Goal: Task Accomplishment & Management: Manage account settings

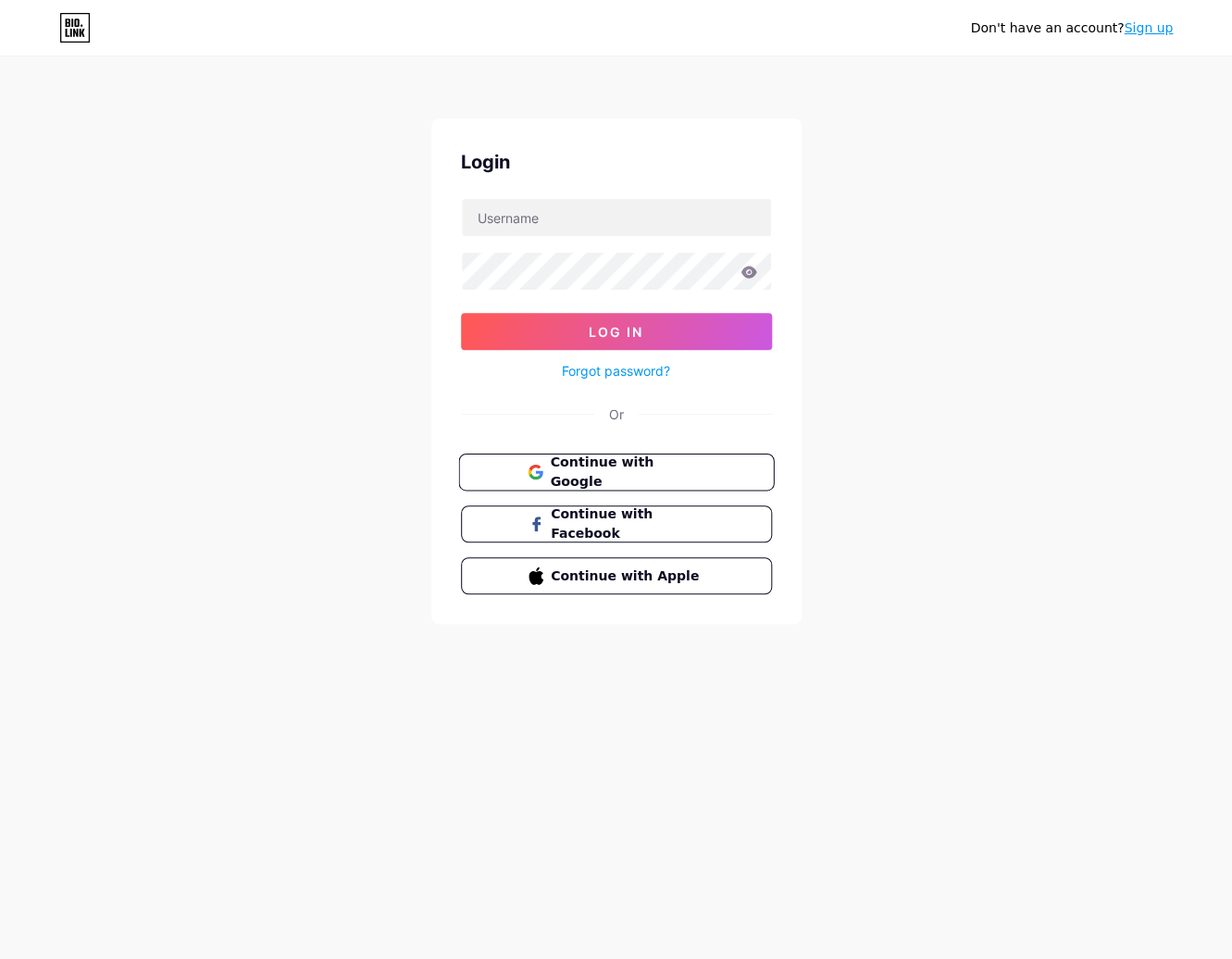
click at [638, 468] on span "Continue with Google" at bounding box center [627, 472] width 155 height 40
click at [637, 469] on span "Continue with Google" at bounding box center [627, 472] width 155 height 40
click at [646, 476] on span "Continue with Google" at bounding box center [627, 472] width 155 height 40
click at [587, 213] on input "text" at bounding box center [617, 217] width 309 height 37
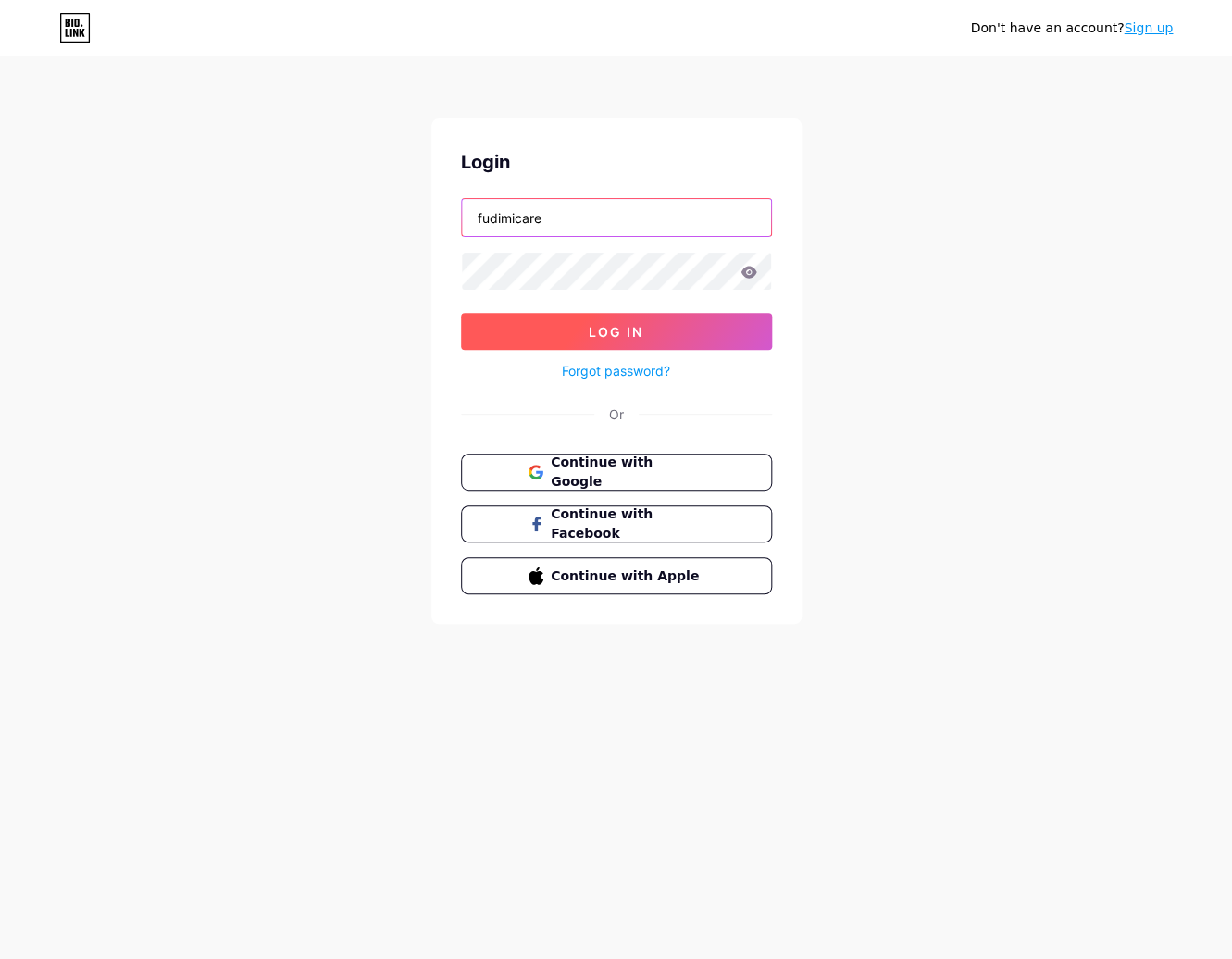
type input "fudimicare"
click at [611, 333] on span "Log In" at bounding box center [616, 332] width 55 height 16
click at [676, 334] on button "Log In" at bounding box center [617, 331] width 311 height 37
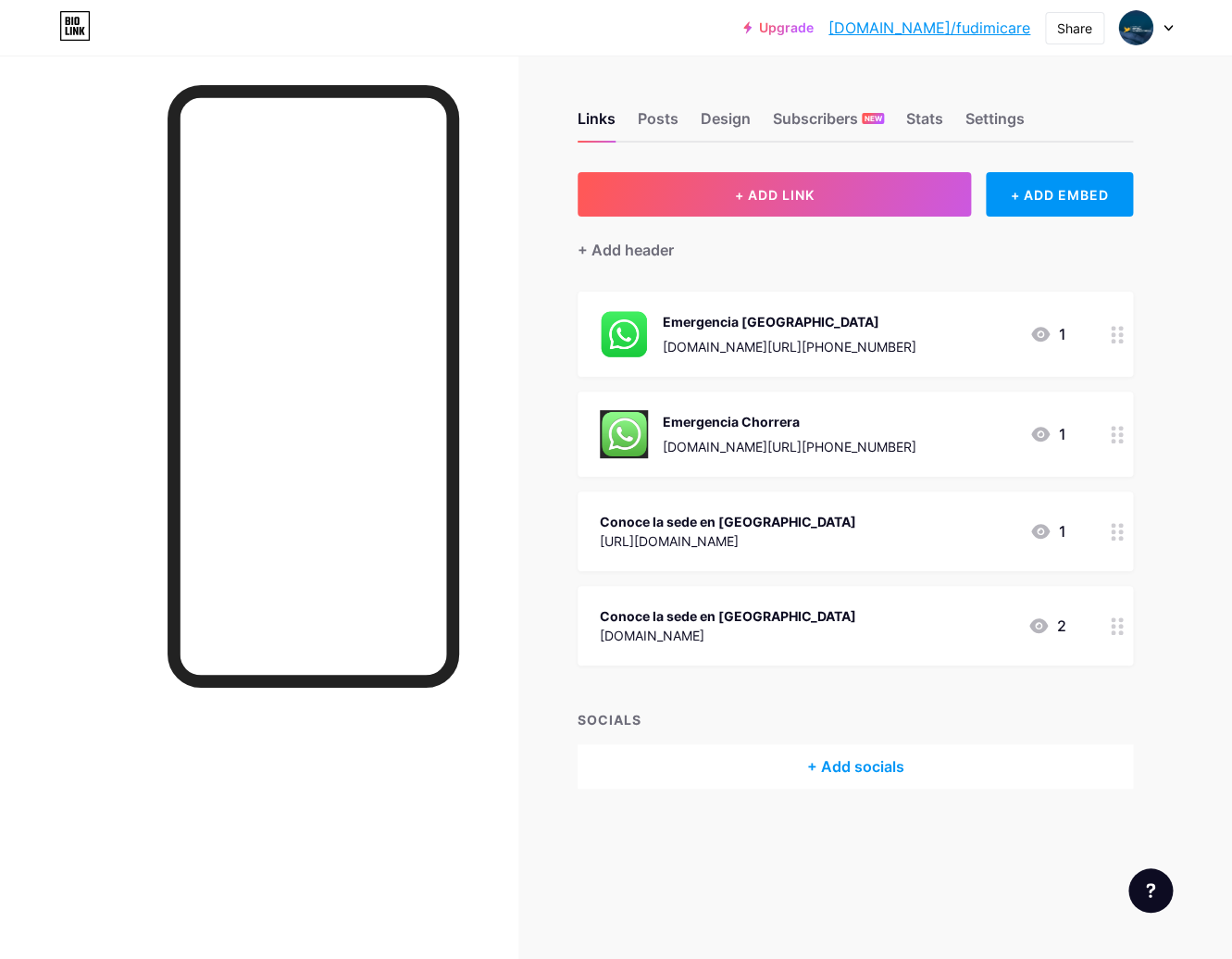
click at [814, 28] on link "Upgrade" at bounding box center [778, 28] width 71 height 15
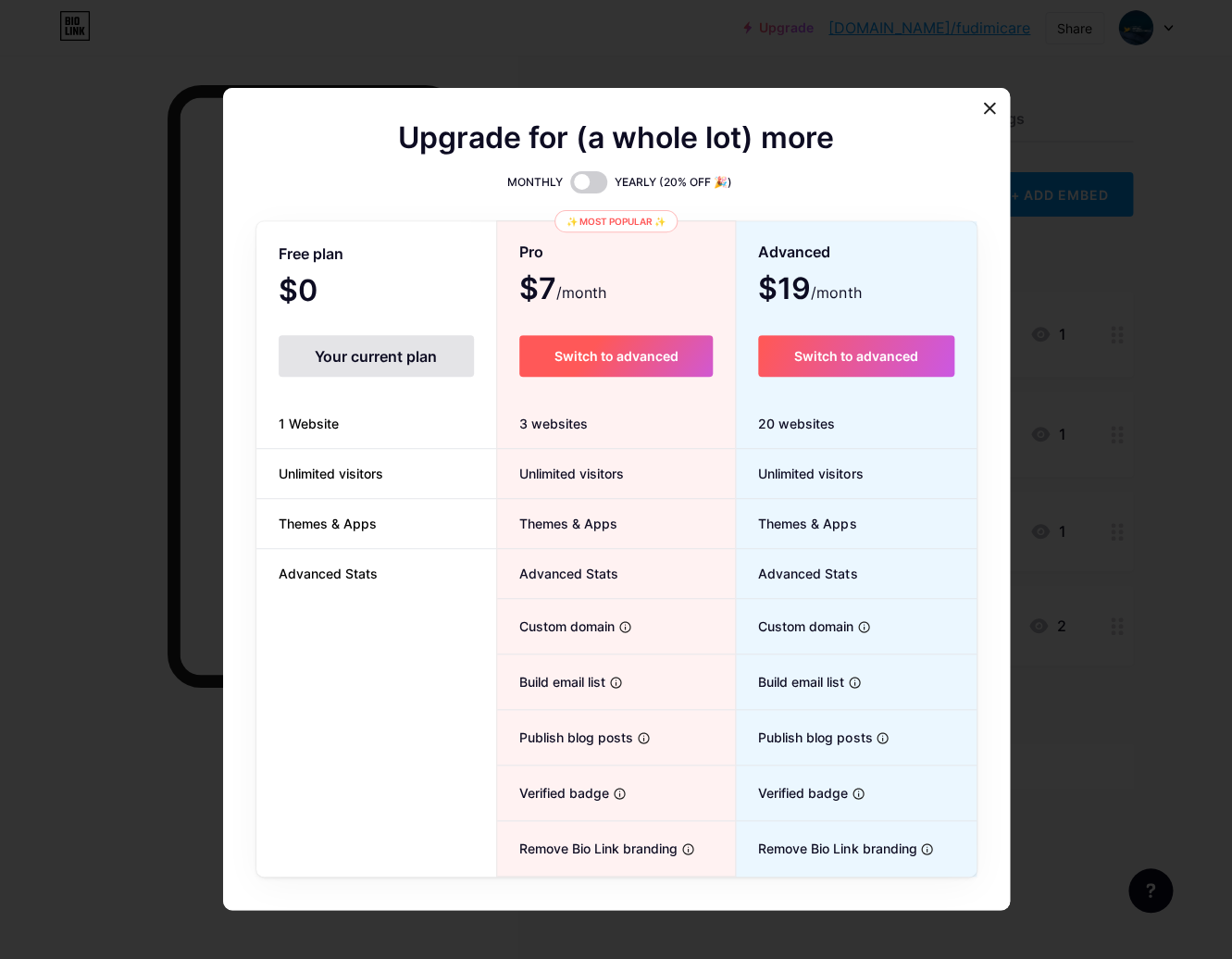
scroll to position [87, 0]
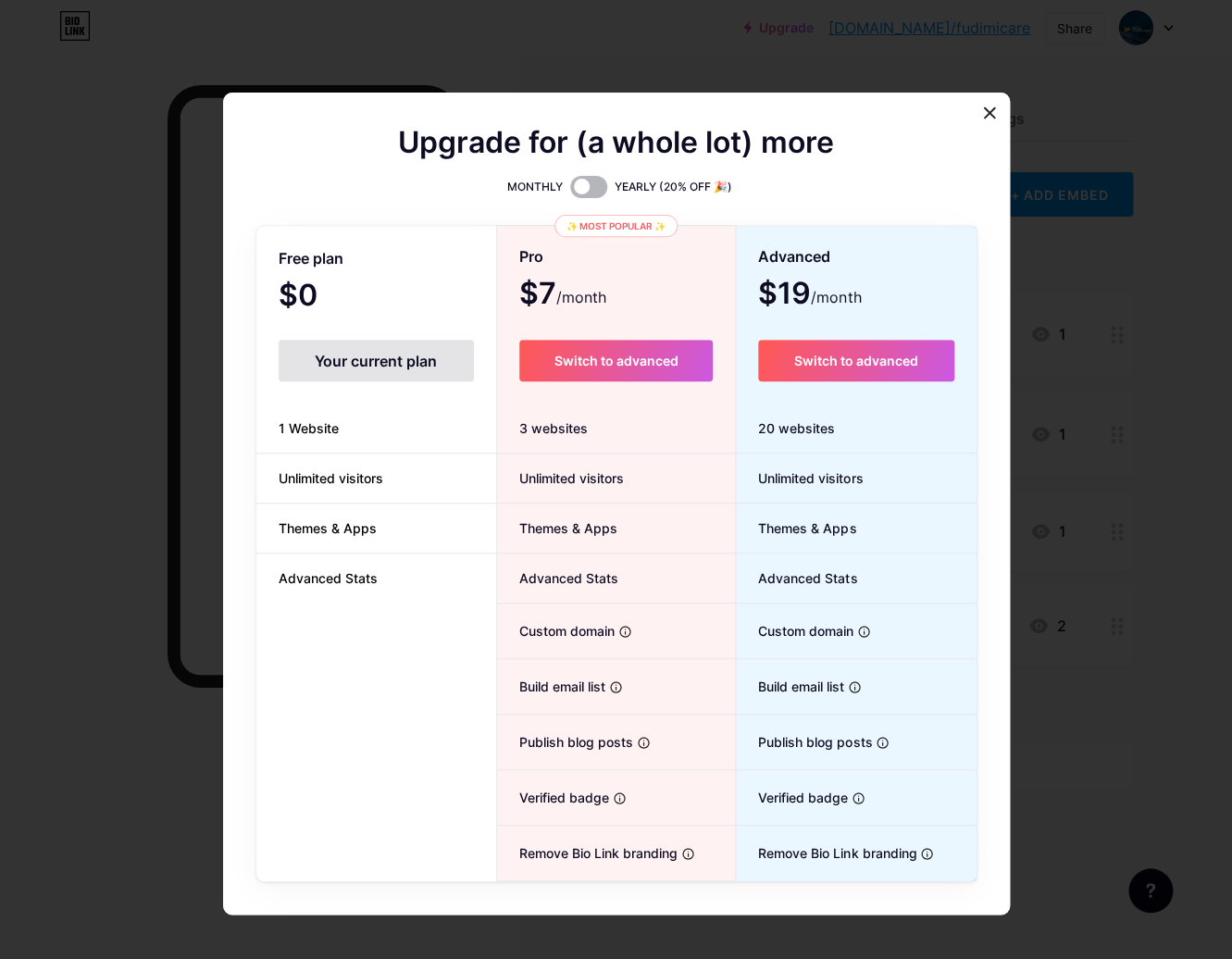
click at [598, 183] on span at bounding box center [589, 187] width 37 height 23
click at [571, 191] on input "checkbox" at bounding box center [571, 191] width 0 height 0
click at [596, 363] on span "Switch to advanced" at bounding box center [616, 360] width 125 height 16
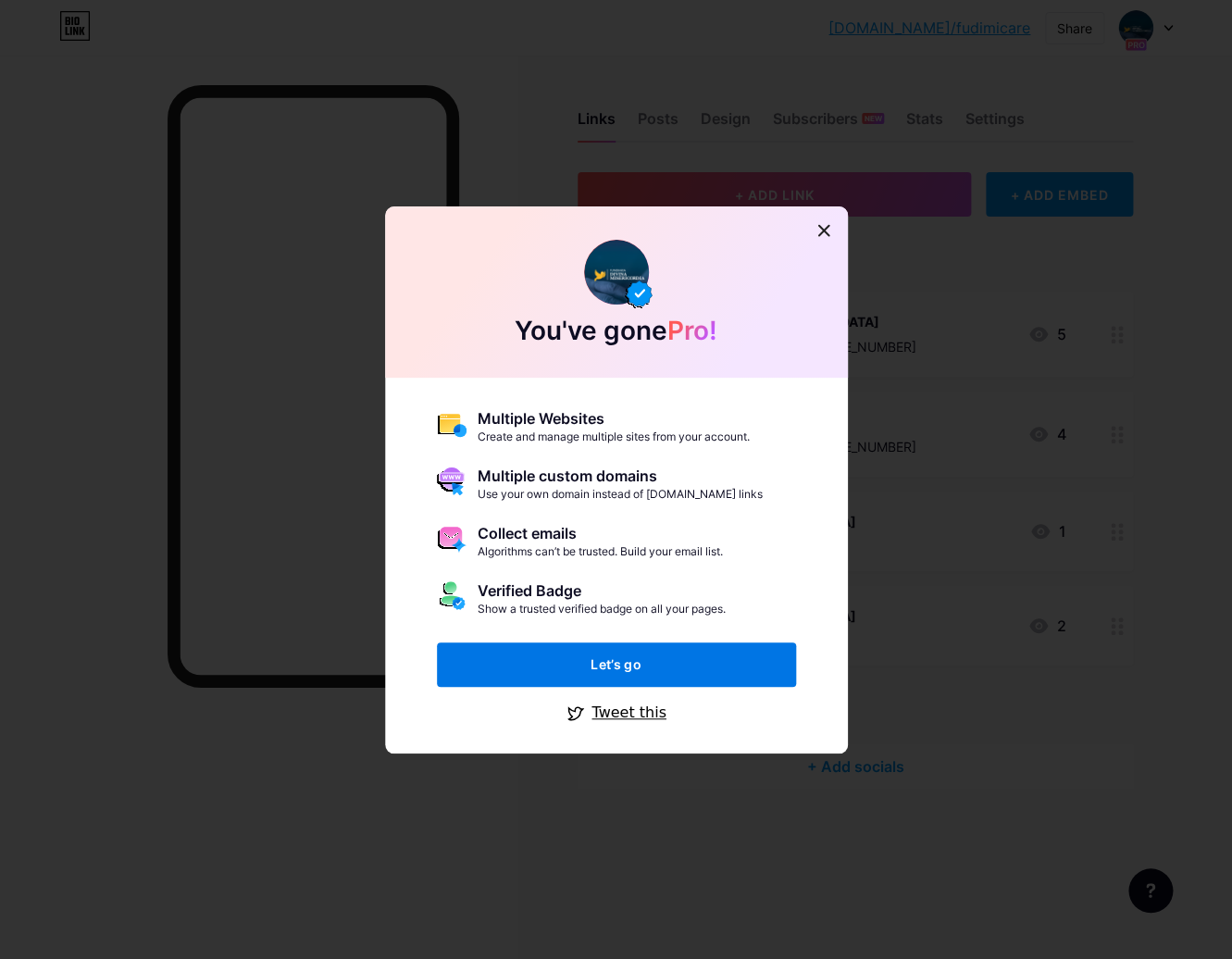
click at [650, 666] on button "Let’s go" at bounding box center [616, 664] width 359 height 44
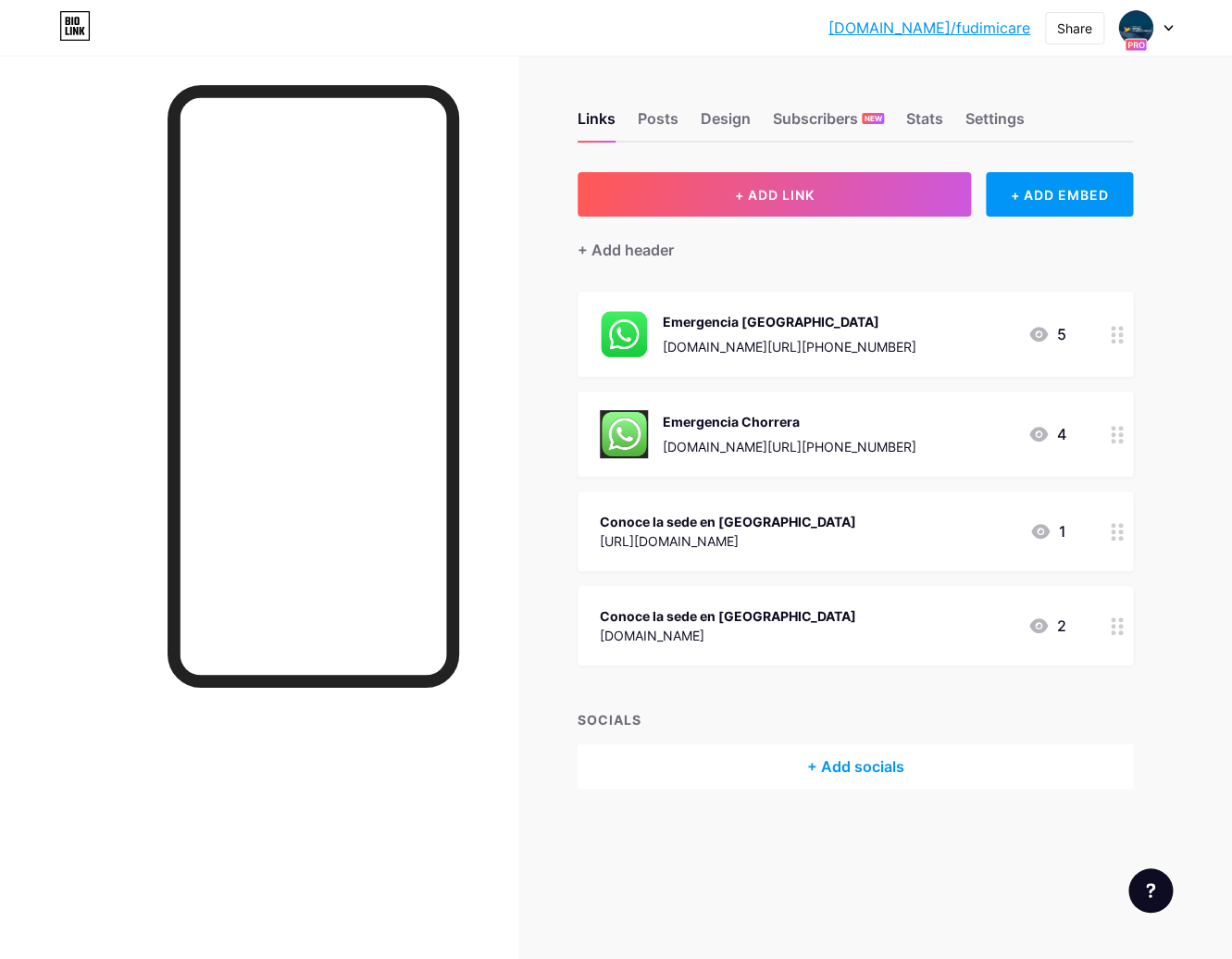
click at [813, 338] on div "Emergencia [GEOGRAPHIC_DATA] [DOMAIN_NAME][URL][PHONE_NUMBER] 5" at bounding box center [833, 334] width 467 height 48
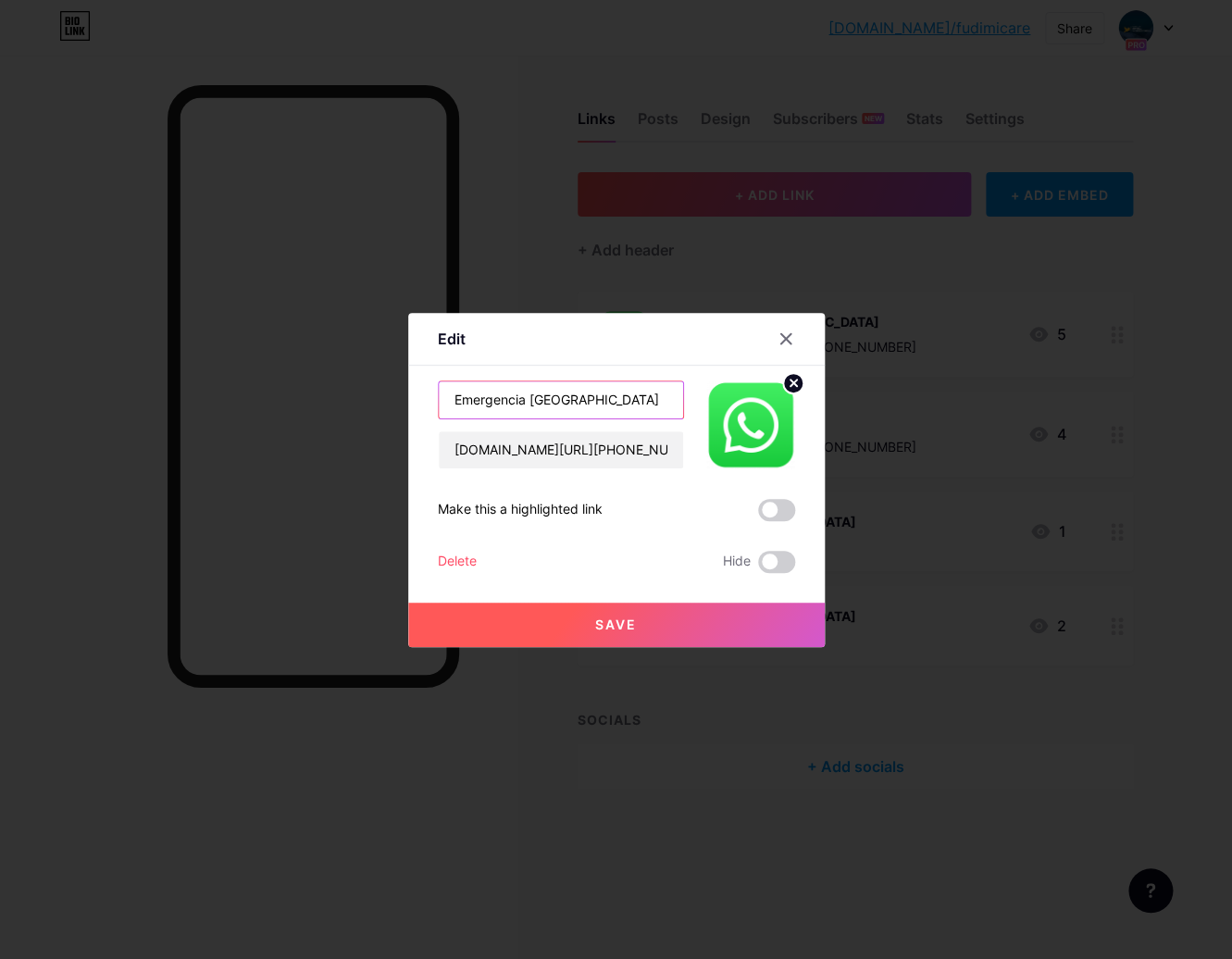
drag, startPoint x: 592, startPoint y: 399, endPoint x: 402, endPoint y: 382, distance: 190.8
click at [439, 382] on input "Emergencia [GEOGRAPHIC_DATA]" at bounding box center [560, 399] width 244 height 37
type input "Chat Corporativo"
drag, startPoint x: 546, startPoint y: 453, endPoint x: 524, endPoint y: 454, distance: 22.0
click at [546, 453] on input "[DOMAIN_NAME][URL][PHONE_NUMBER]" at bounding box center [560, 449] width 244 height 37
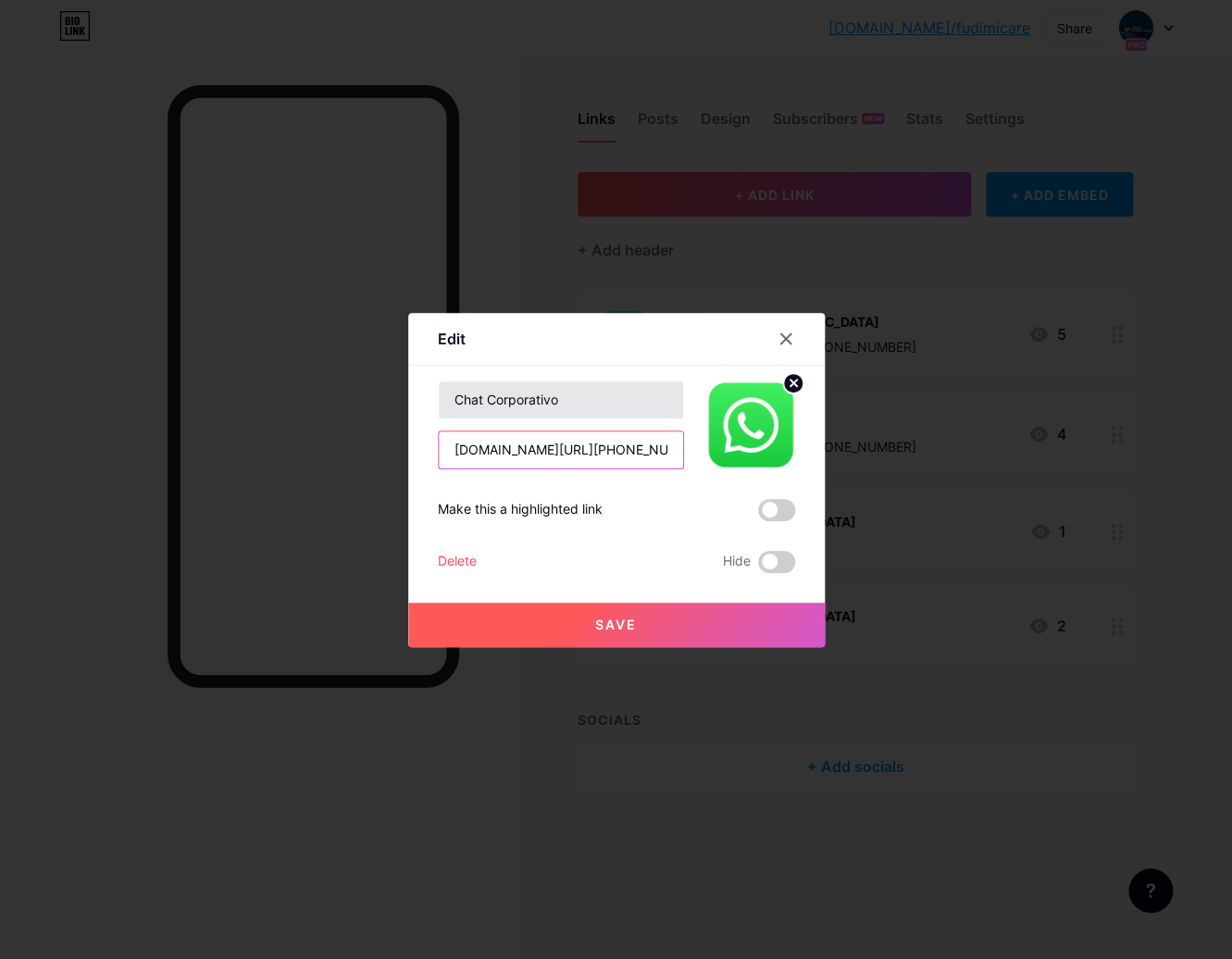
drag, startPoint x: 532, startPoint y: 451, endPoint x: 534, endPoint y: 390, distance: 61.0
click at [624, 455] on input "[DOMAIN_NAME][URL][PHONE_NUMBER]" at bounding box center [560, 449] width 244 height 37
click at [565, 454] on input "[DOMAIN_NAME][URL][PHONE_NUMBER]" at bounding box center [560, 449] width 244 height 37
drag, startPoint x: 530, startPoint y: 448, endPoint x: 598, endPoint y: 449, distance: 68.0
click at [598, 449] on input "[DOMAIN_NAME][URL][PHONE_NUMBER]" at bounding box center [560, 449] width 244 height 37
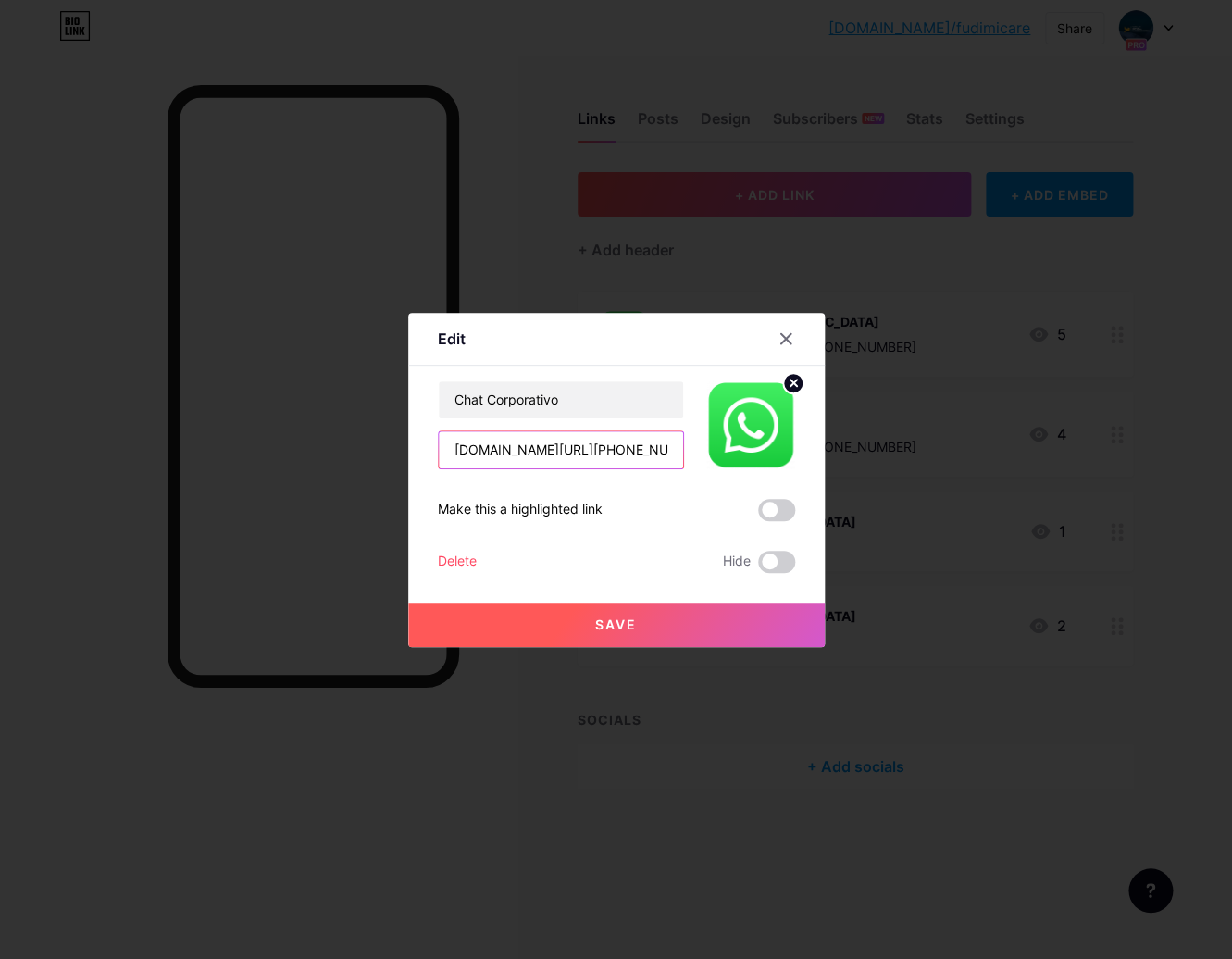
paste input "415-6273"
click at [565, 452] on input "[DOMAIN_NAME][URL][PHONE_NUMBER]" at bounding box center [560, 449] width 244 height 37
type input "[DOMAIN_NAME][URL][PHONE_NUMBER]"
drag, startPoint x: 608, startPoint y: 623, endPoint x: 786, endPoint y: 515, distance: 208.2
click at [745, 535] on div "Chat Corporativo [DOMAIN_NAME][URL][PHONE_NUMBER] Make this a highlighted link …" at bounding box center [616, 476] width 358 height 192
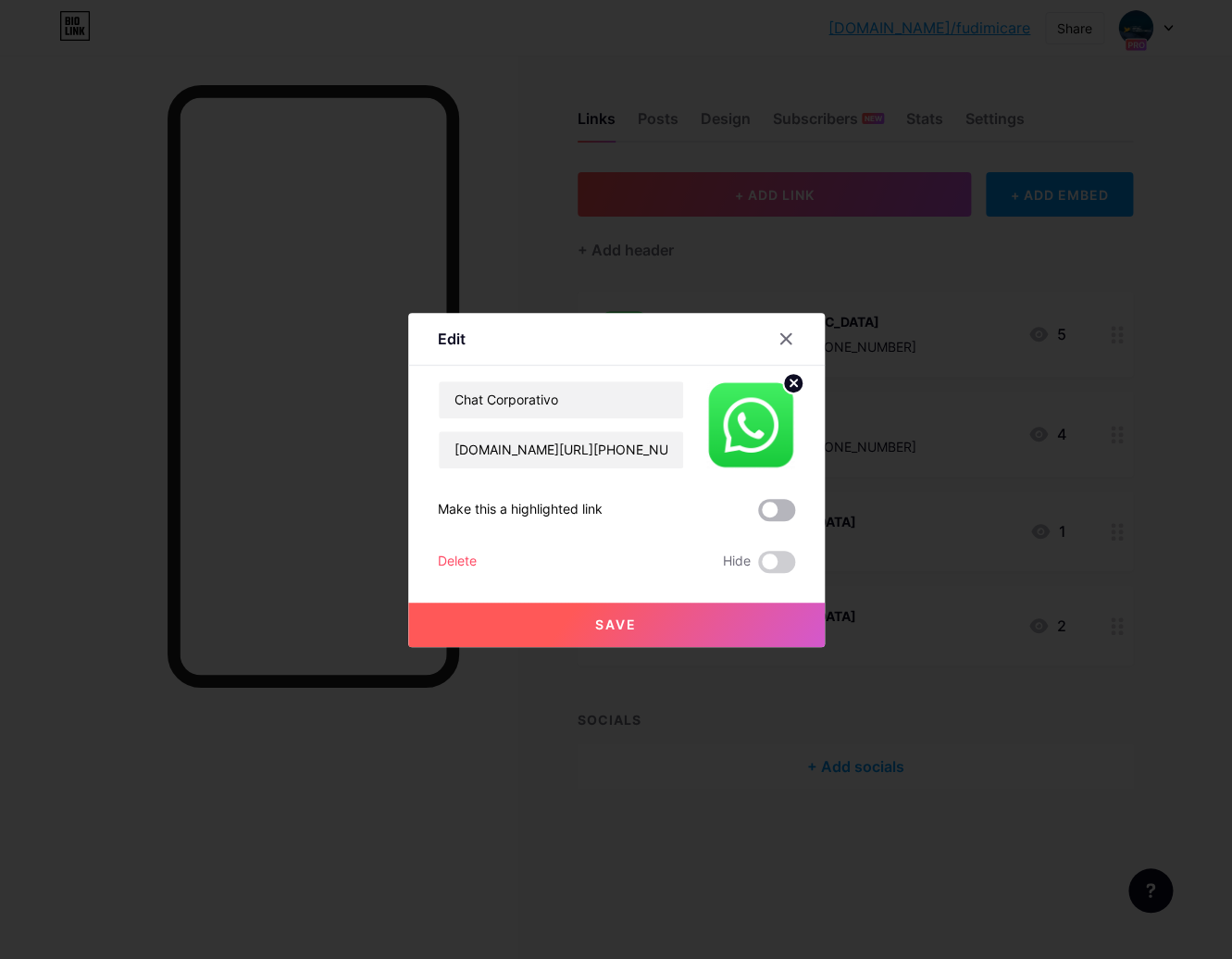
click at [786, 507] on span at bounding box center [776, 510] width 37 height 23
click at [758, 515] on input "checkbox" at bounding box center [758, 515] width 0 height 0
click at [570, 617] on button "Save" at bounding box center [617, 624] width 417 height 44
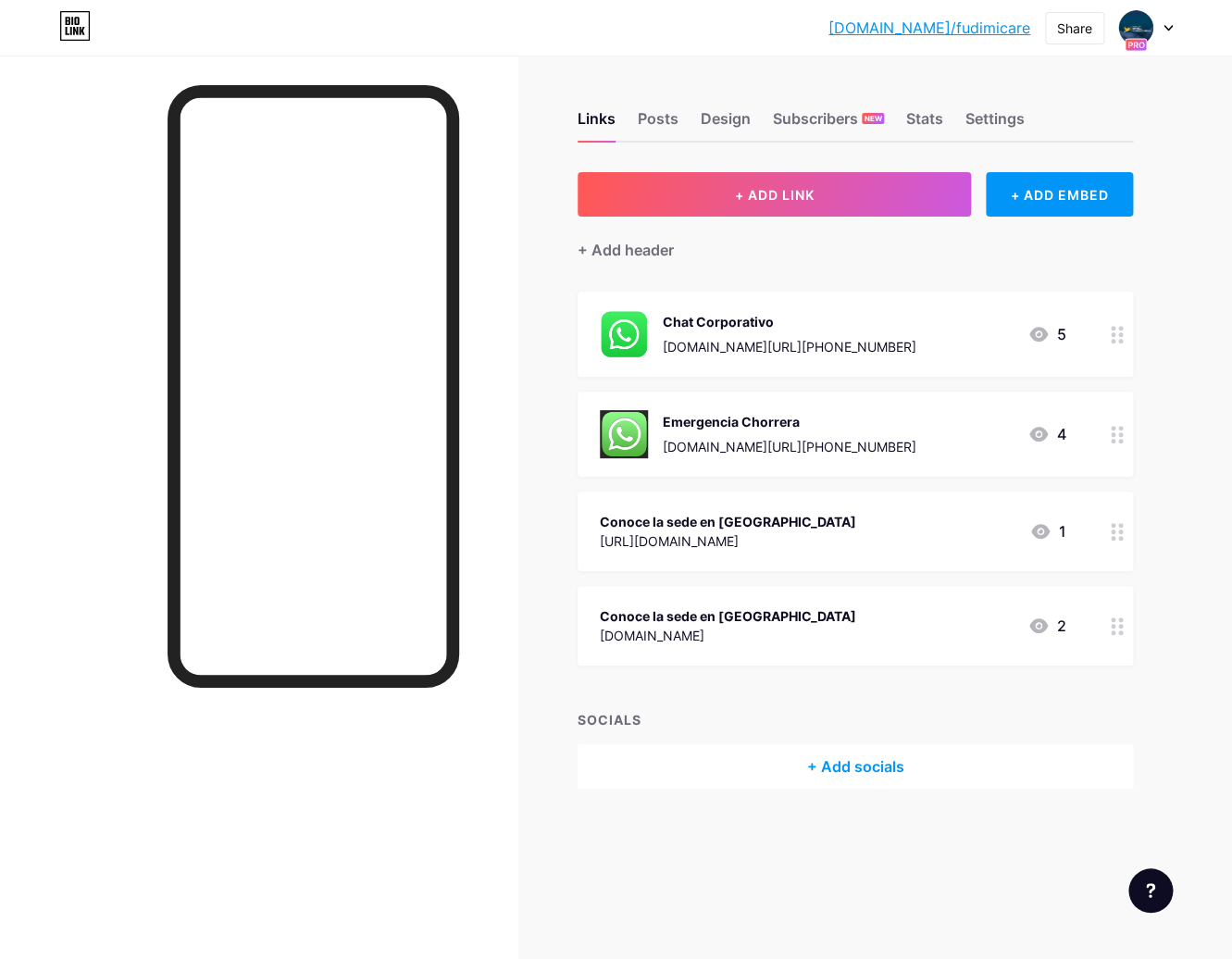
click at [1121, 433] on circle at bounding box center [1121, 434] width 5 height 5
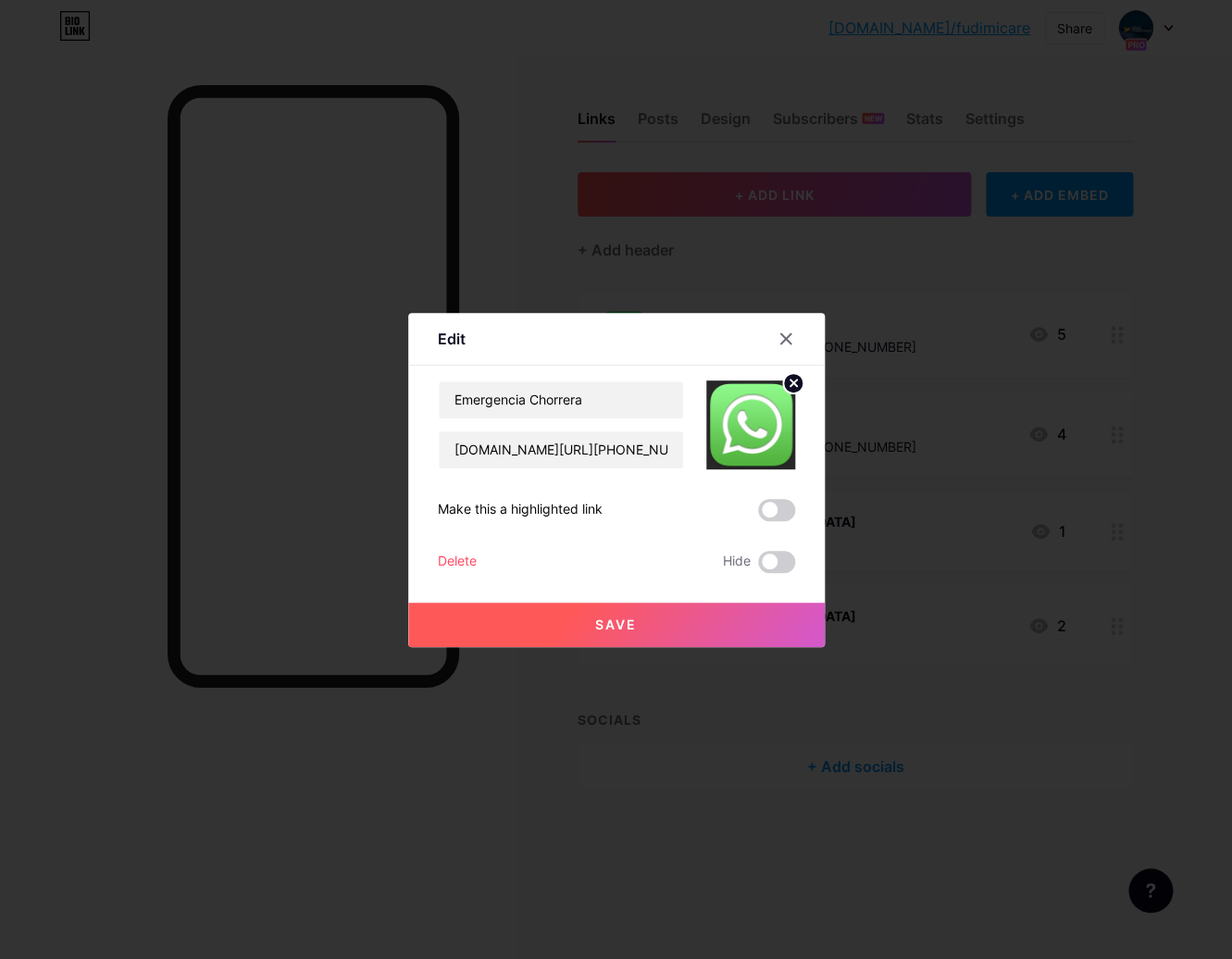
click at [453, 556] on div "Delete" at bounding box center [457, 562] width 39 height 23
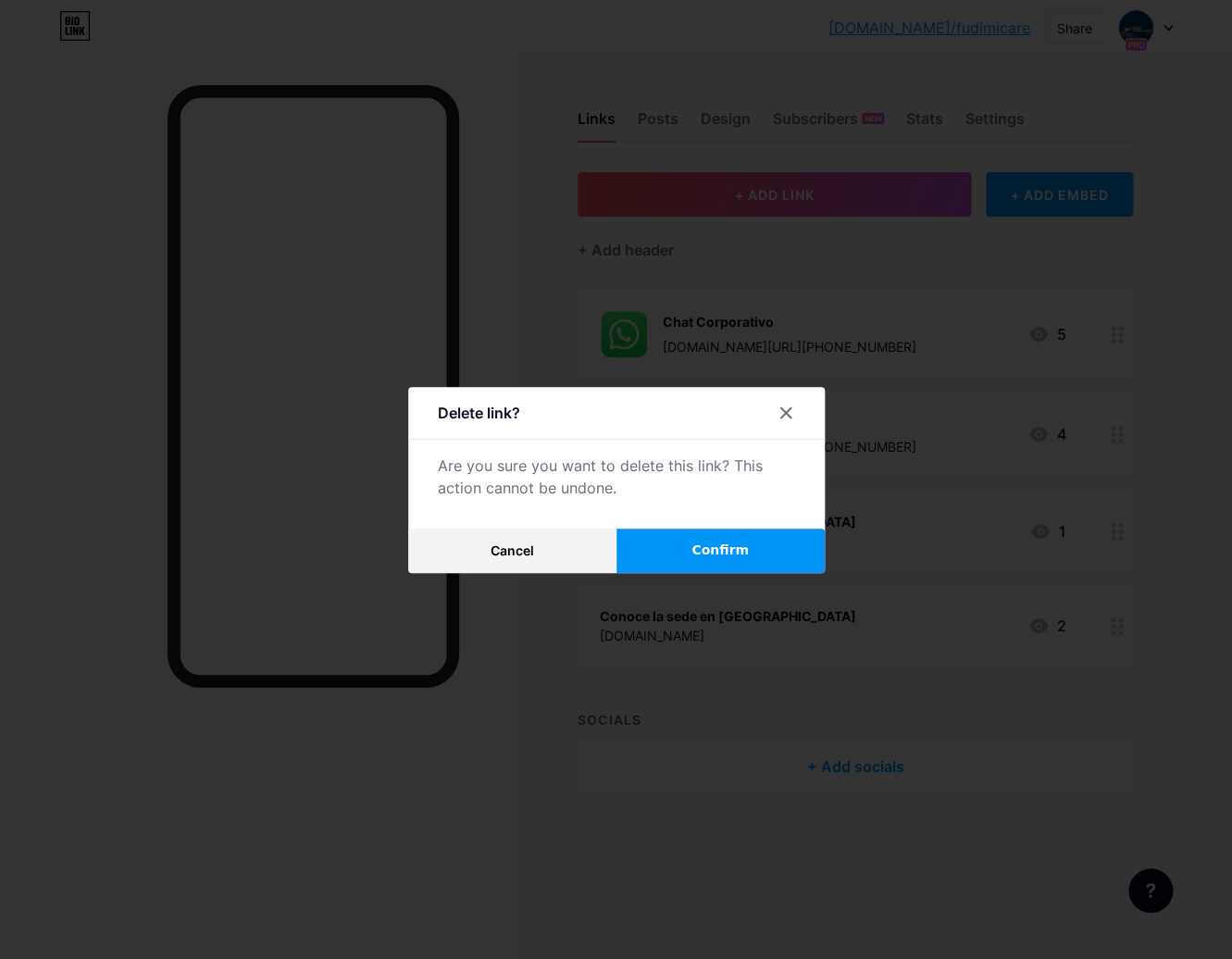
click at [702, 540] on span "Confirm" at bounding box center [720, 550] width 58 height 20
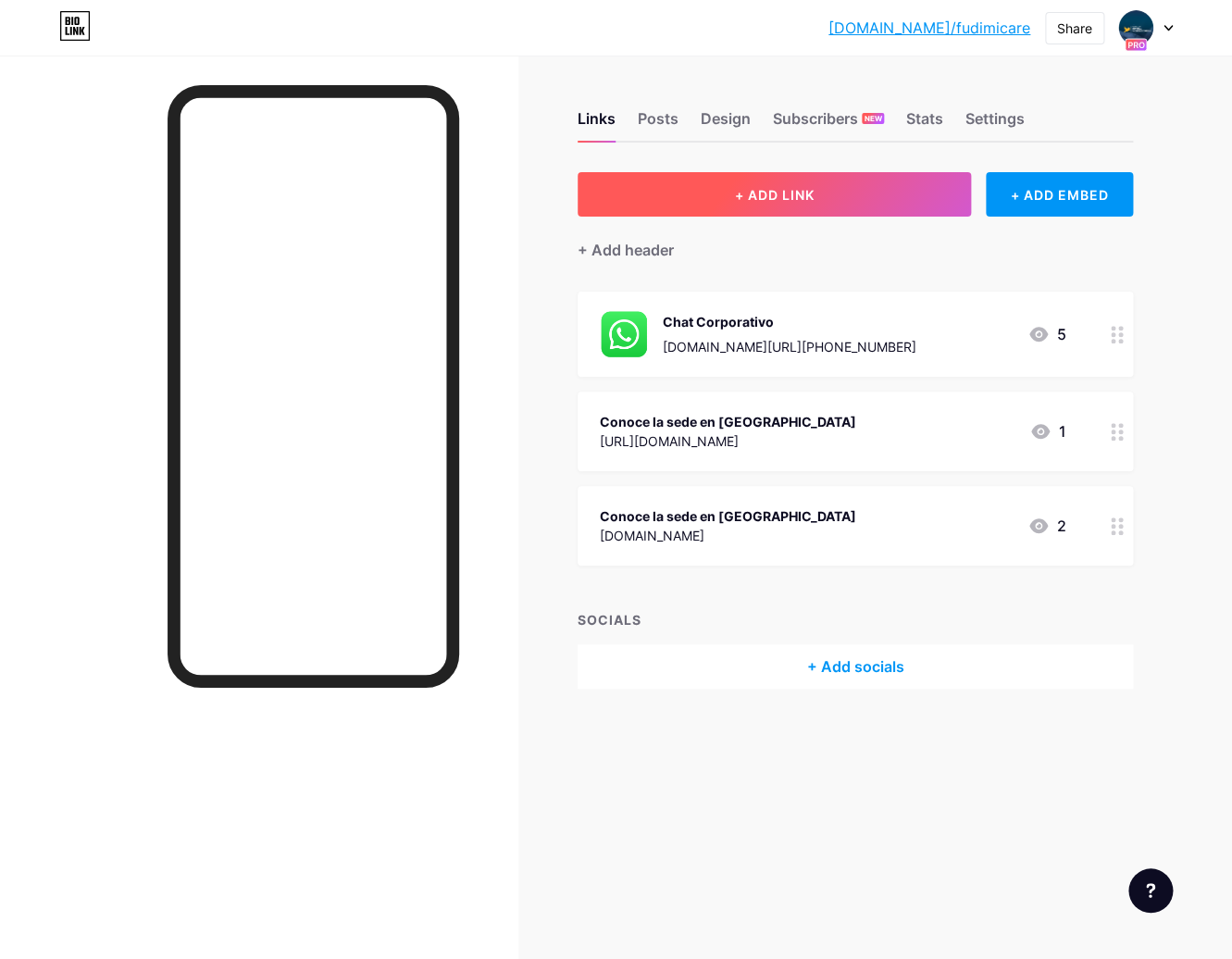
click at [696, 197] on button "+ ADD LINK" at bounding box center [774, 194] width 393 height 44
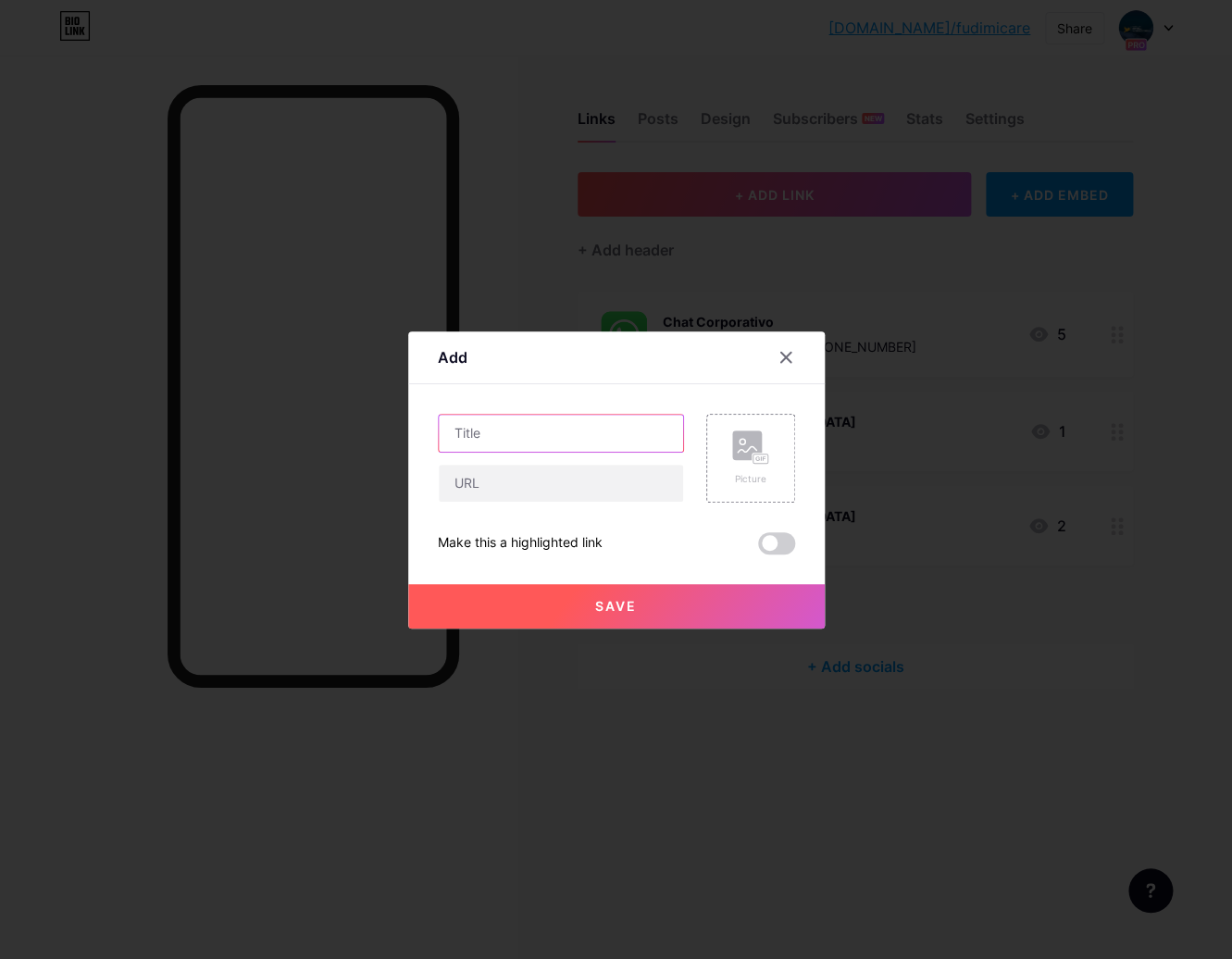
click at [518, 432] on input "text" at bounding box center [560, 433] width 244 height 37
type input "Descarga los planes"
click at [479, 479] on input "text" at bounding box center [560, 483] width 244 height 37
drag, startPoint x: 508, startPoint y: 497, endPoint x: 523, endPoint y: 485, distance: 19.2
click at [508, 497] on input "text" at bounding box center [560, 483] width 244 height 37
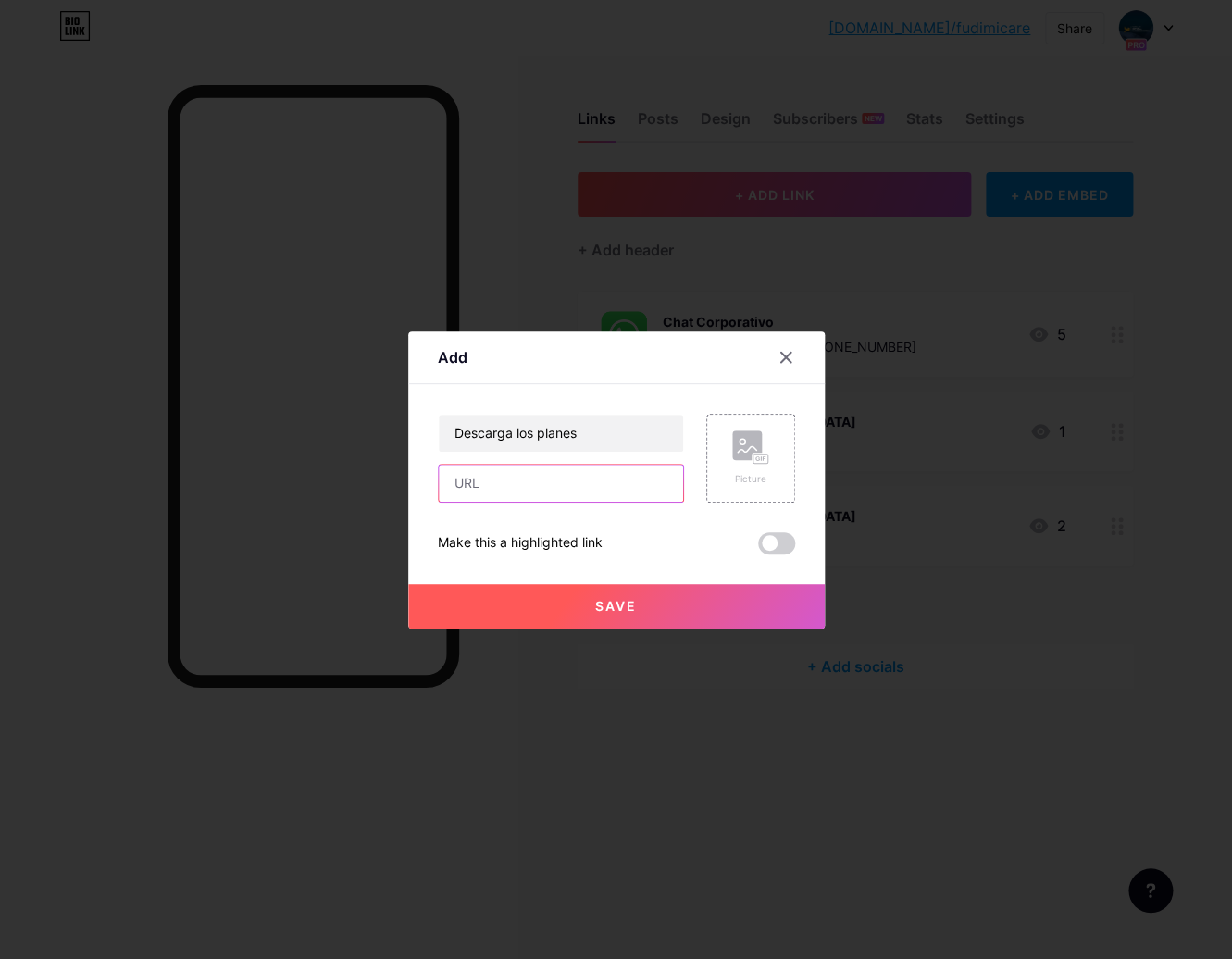
click at [526, 479] on input "text" at bounding box center [560, 483] width 244 height 37
paste input "[URL][DOMAIN_NAME]"
type input "[URL][DOMAIN_NAME]"
click at [585, 600] on button "Save" at bounding box center [617, 605] width 417 height 44
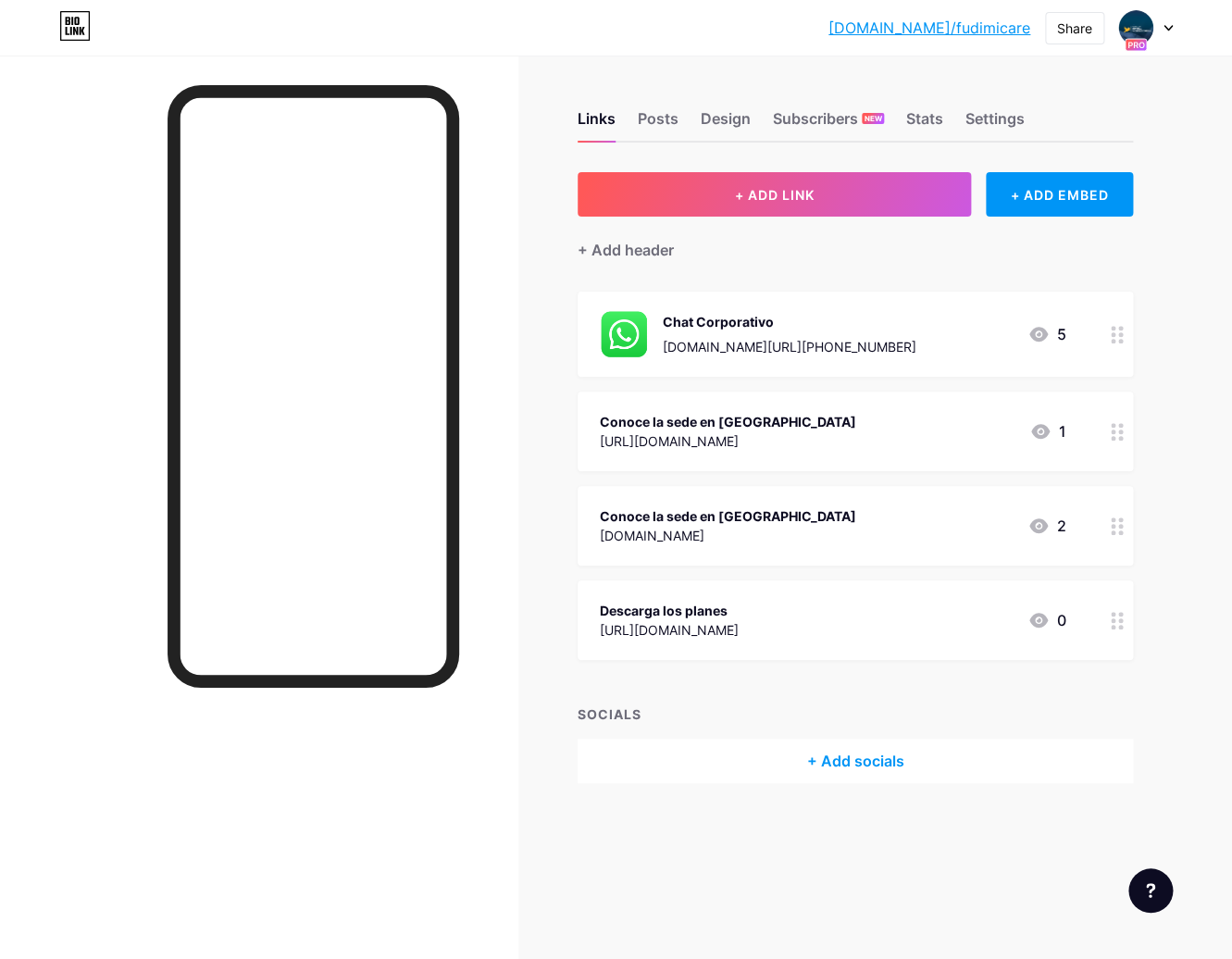
click at [1173, 26] on icon at bounding box center [1169, 28] width 9 height 7
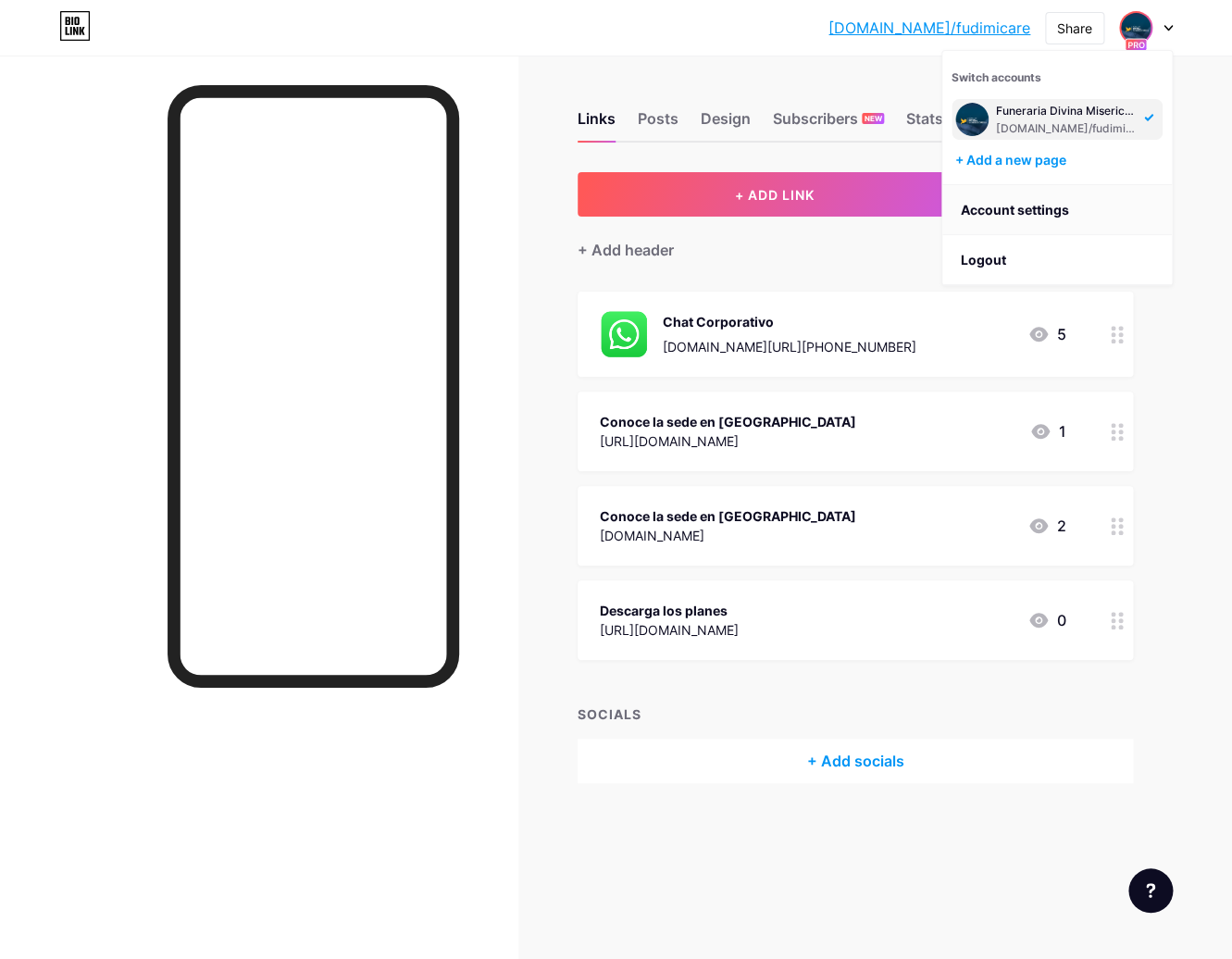
click at [1018, 216] on link "Account settings" at bounding box center [1057, 209] width 229 height 50
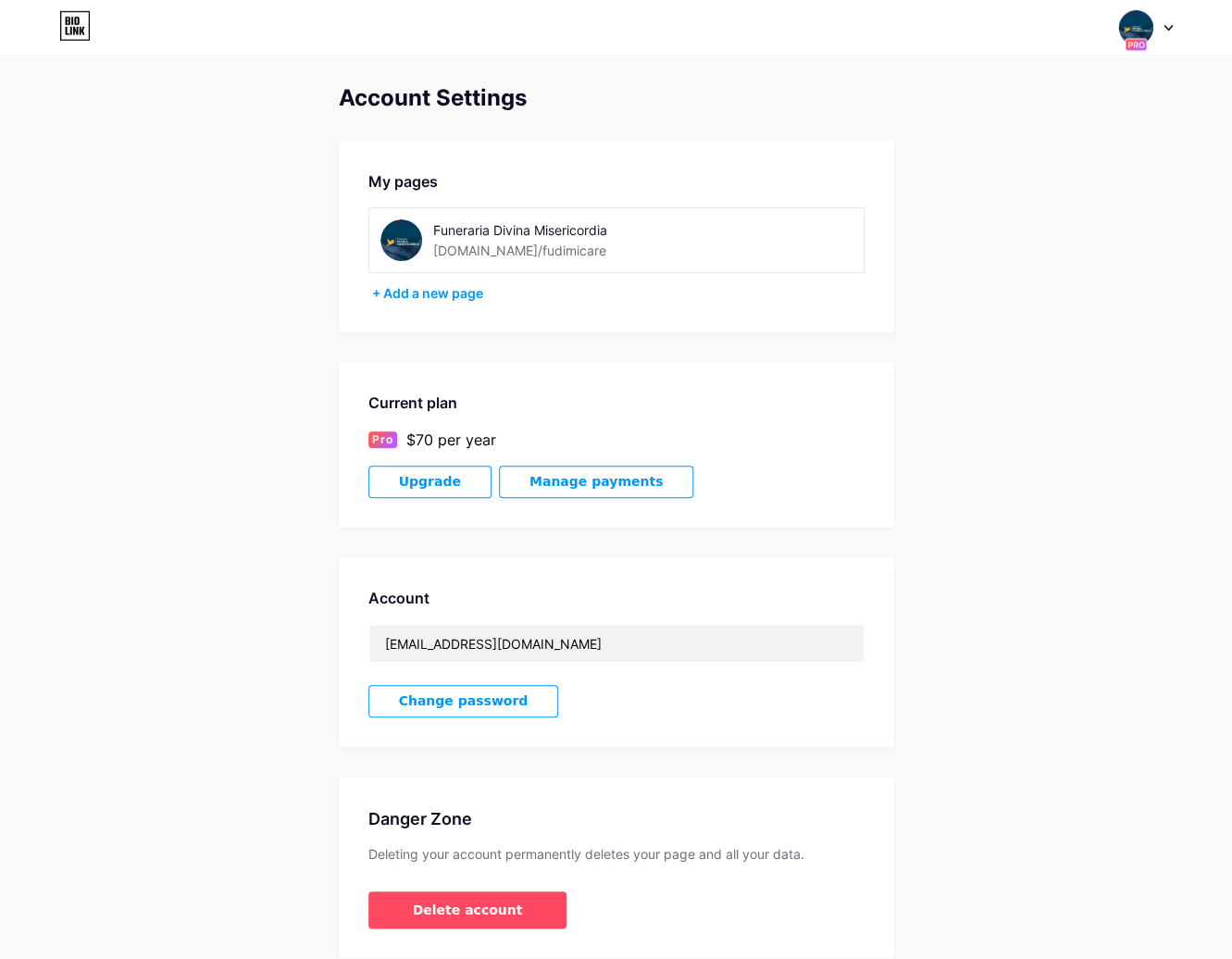
scroll to position [9, 0]
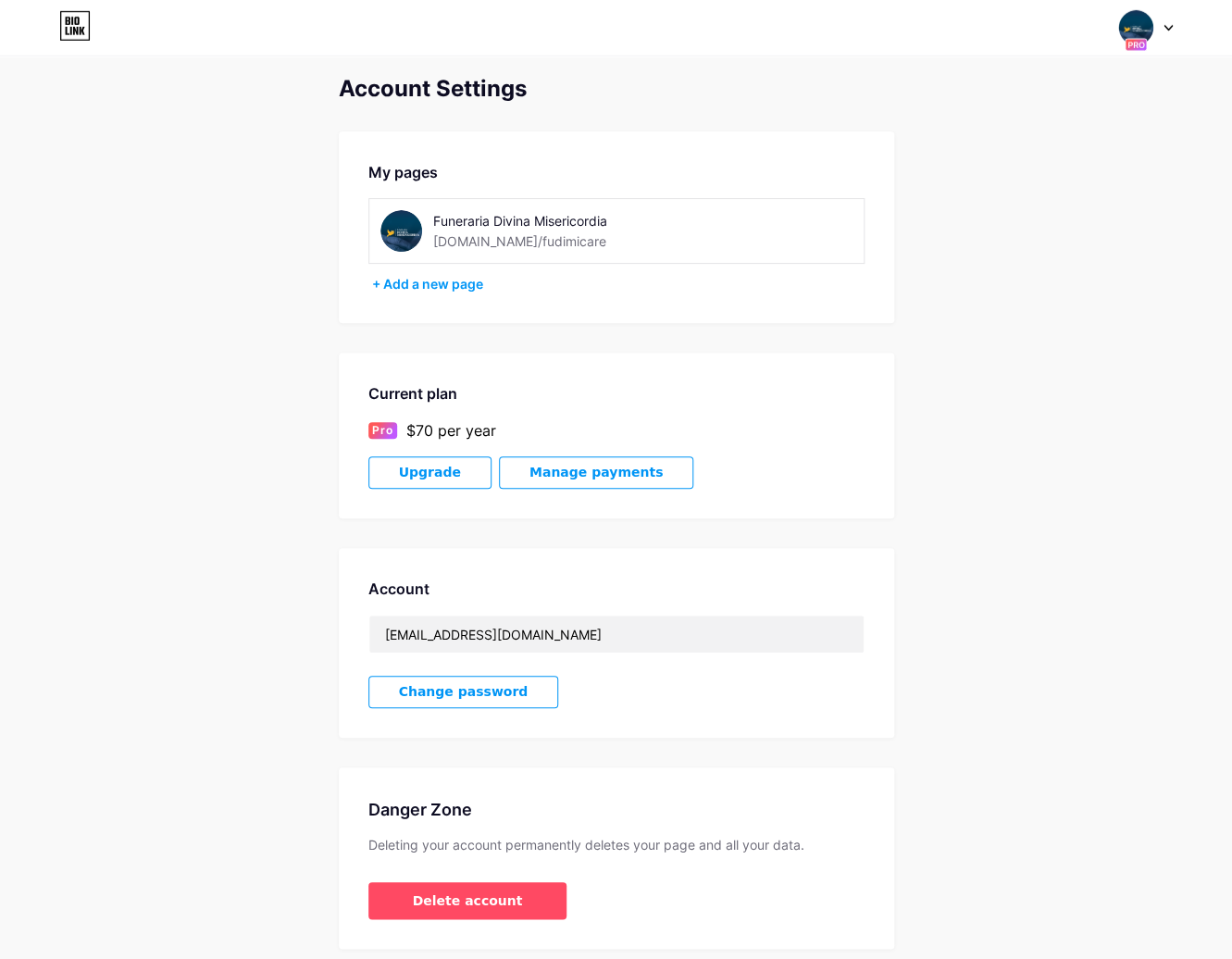
click at [1159, 29] on div at bounding box center [1146, 27] width 54 height 33
click at [1017, 207] on link "Dashboard" at bounding box center [1057, 209] width 229 height 50
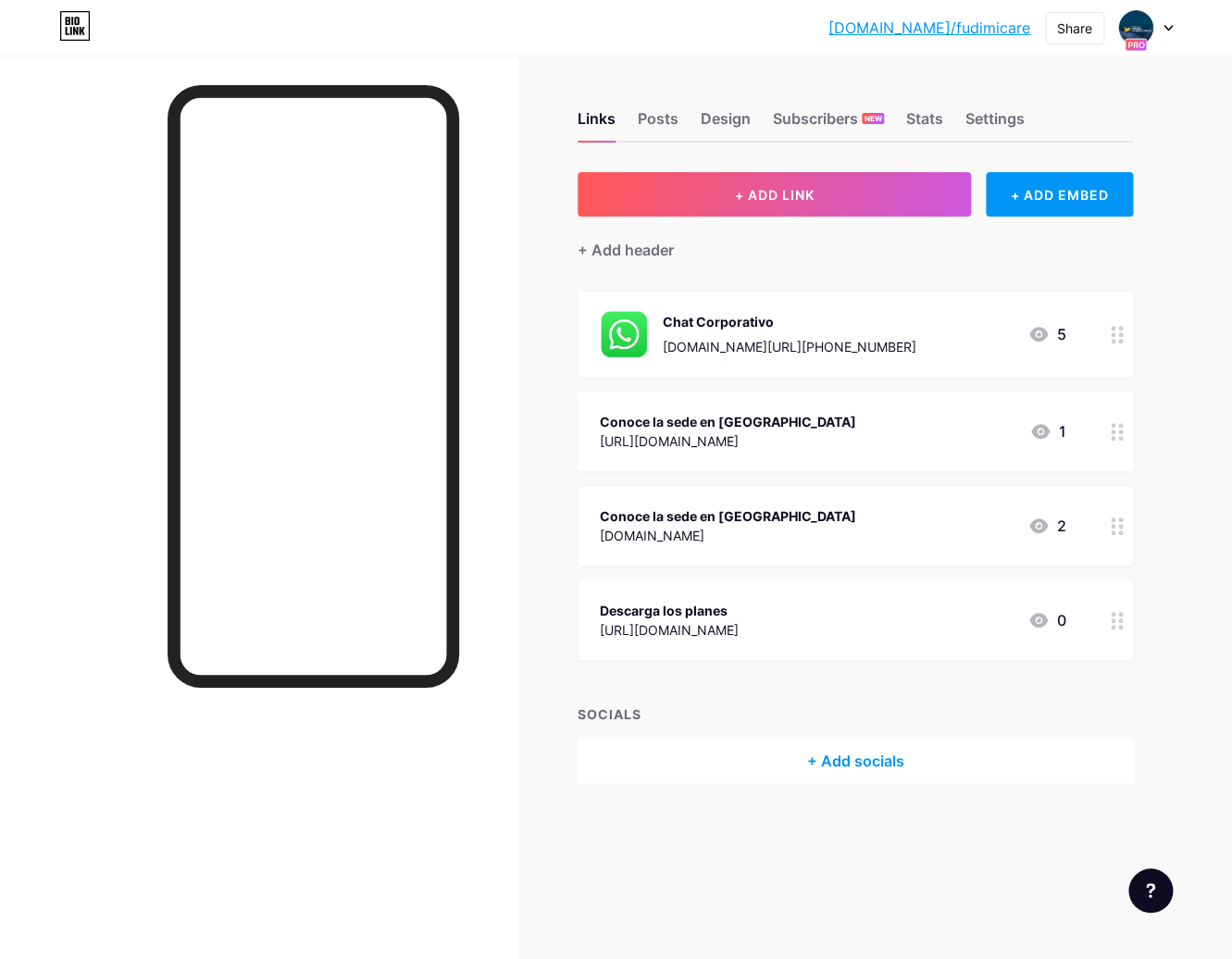
click at [964, 29] on link "[DOMAIN_NAME]/fudimicare" at bounding box center [929, 28] width 202 height 23
